Goal: Information Seeking & Learning: Learn about a topic

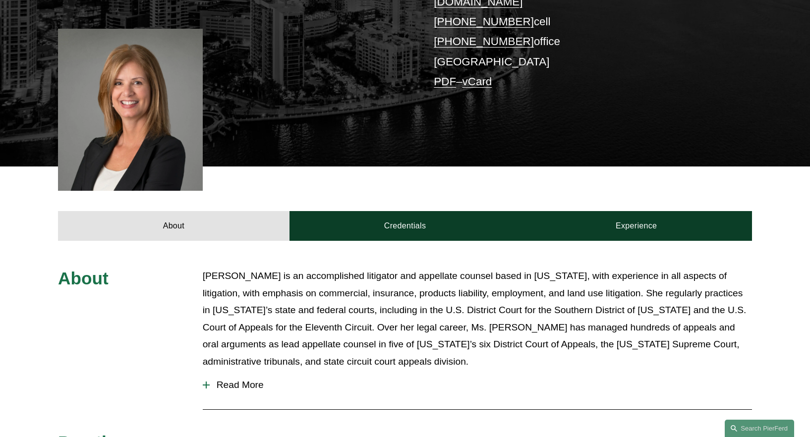
scroll to position [256, 0]
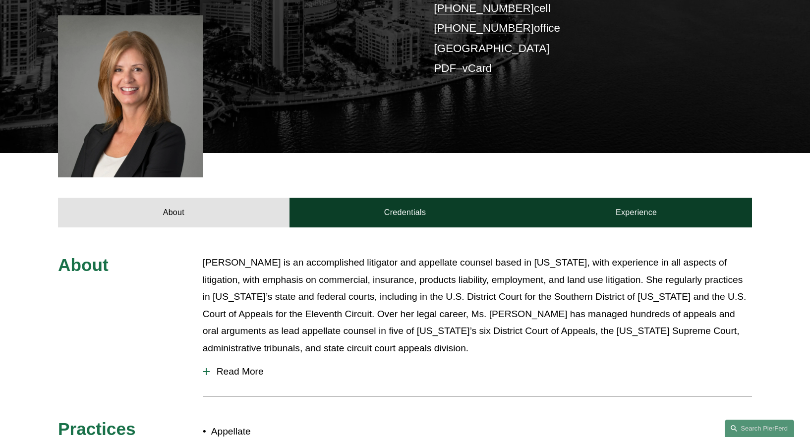
click at [224, 366] on span "Read More" at bounding box center [481, 371] width 542 height 11
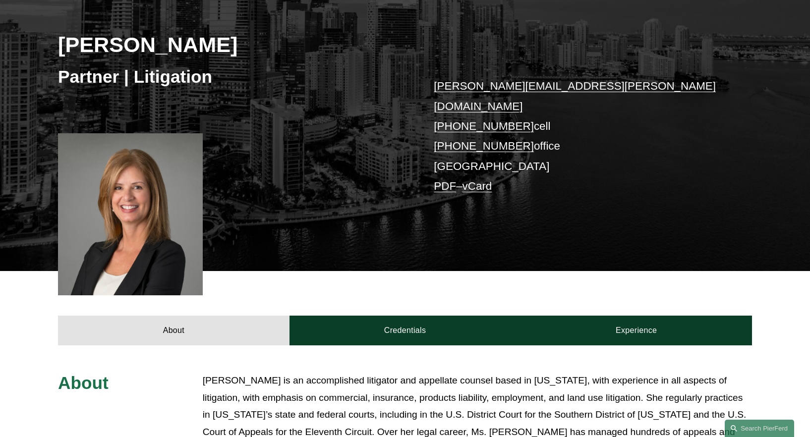
scroll to position [148, 0]
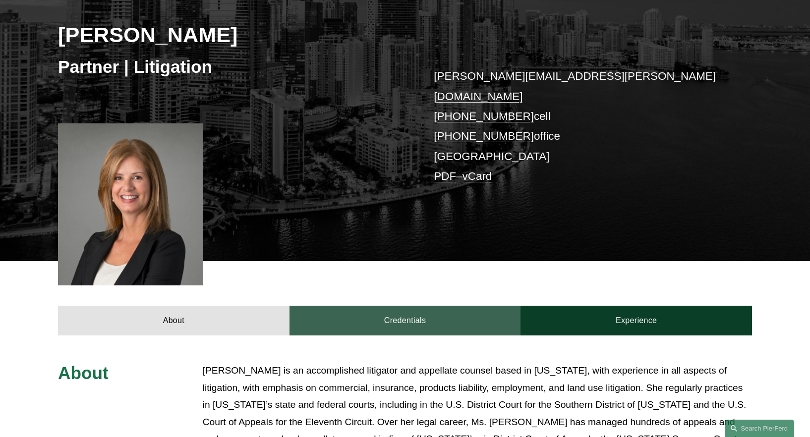
click at [362, 306] on link "Credentials" at bounding box center [406, 321] width 232 height 30
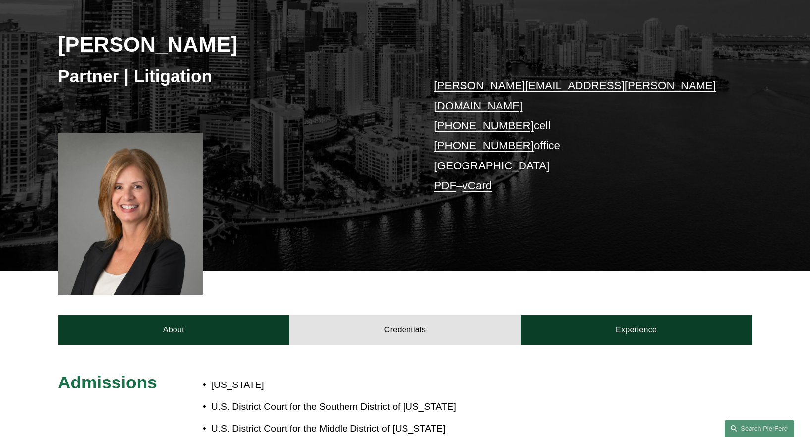
scroll to position [152, 0]
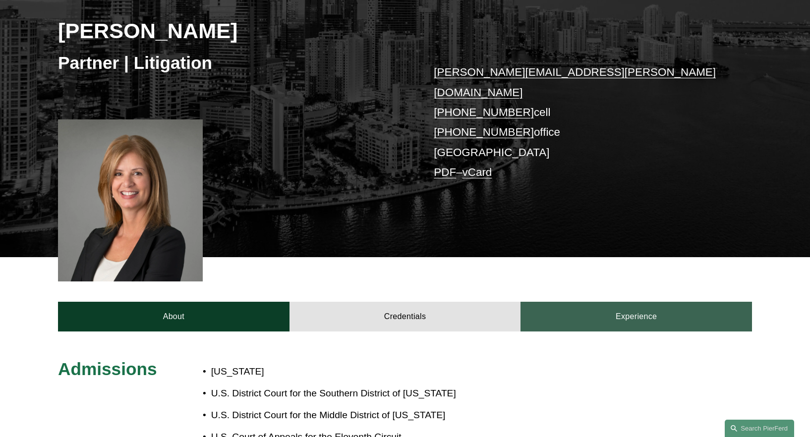
click at [646, 302] on link "Experience" at bounding box center [637, 317] width 232 height 30
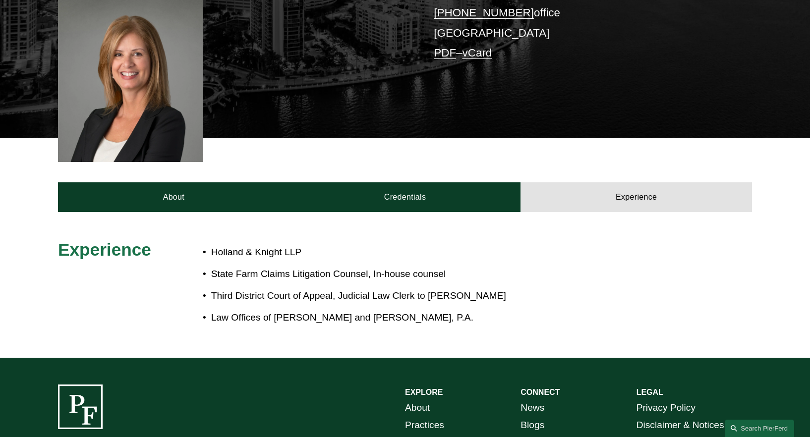
scroll to position [273, 0]
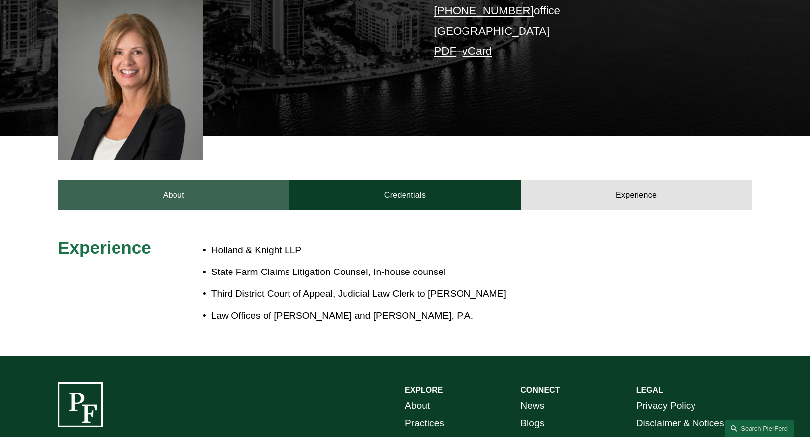
click at [166, 191] on link "About" at bounding box center [174, 195] width 232 height 30
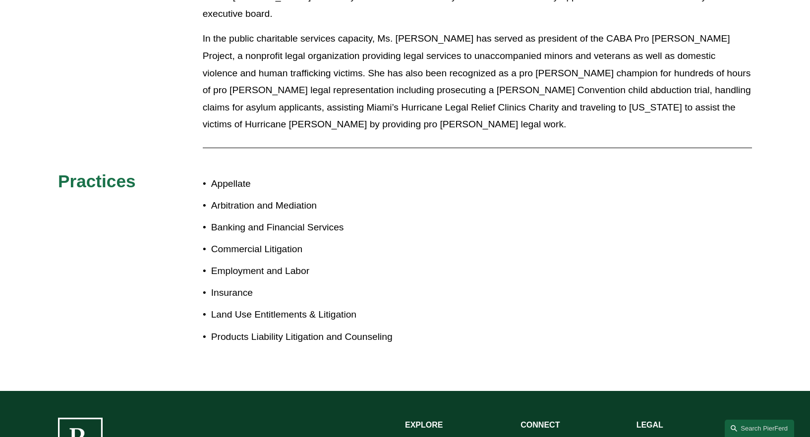
scroll to position [932, 0]
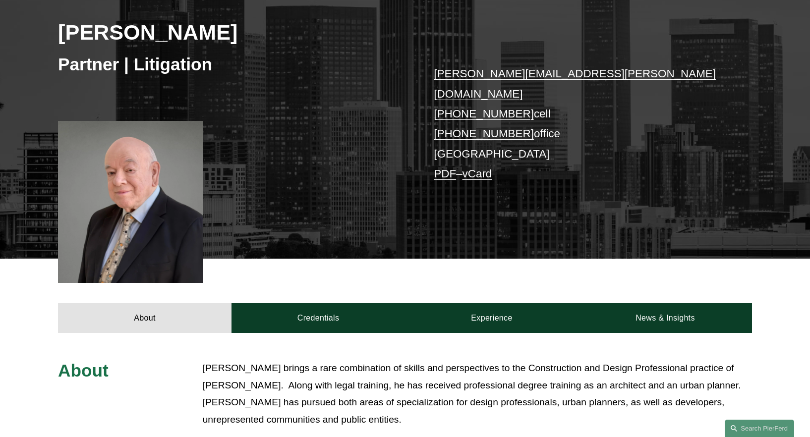
scroll to position [169, 0]
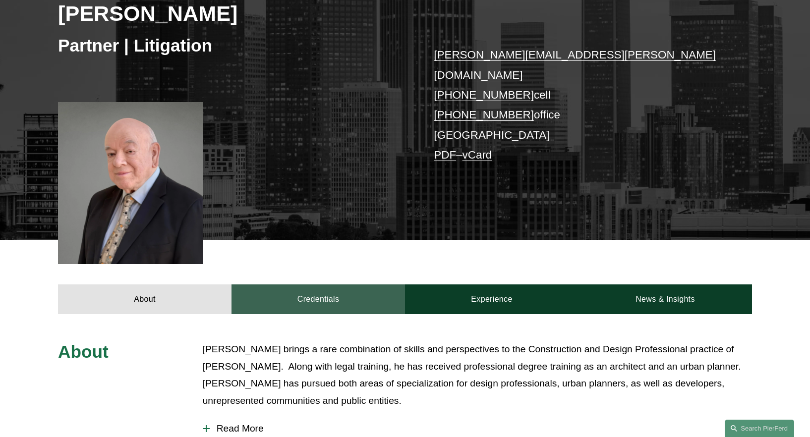
click at [340, 288] on link "Credentials" at bounding box center [319, 300] width 174 height 30
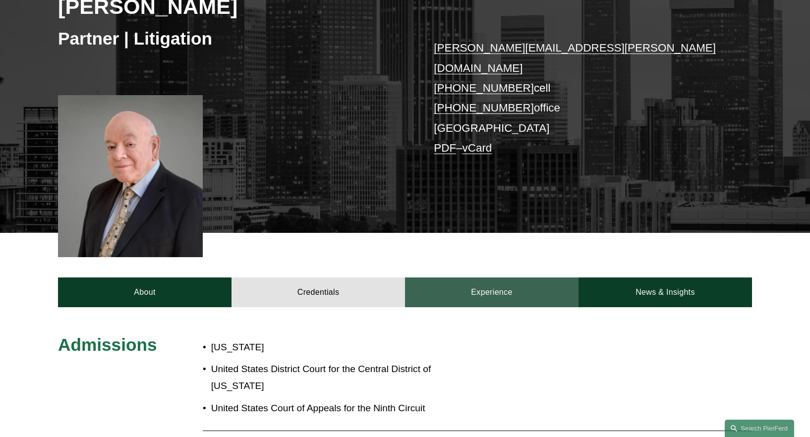
scroll to position [0, 0]
